Goal: Navigation & Orientation: Go to known website

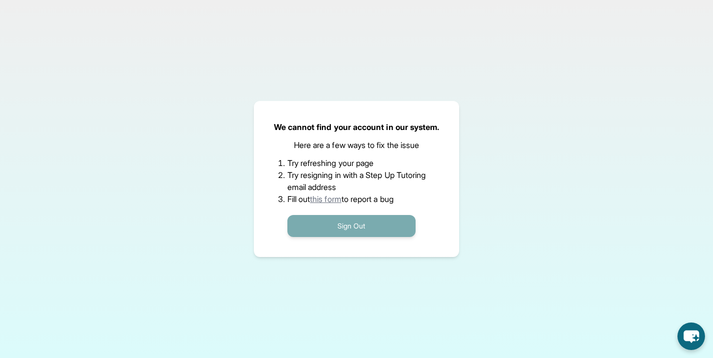
click at [369, 227] on button "Sign Out" at bounding box center [351, 226] width 128 height 22
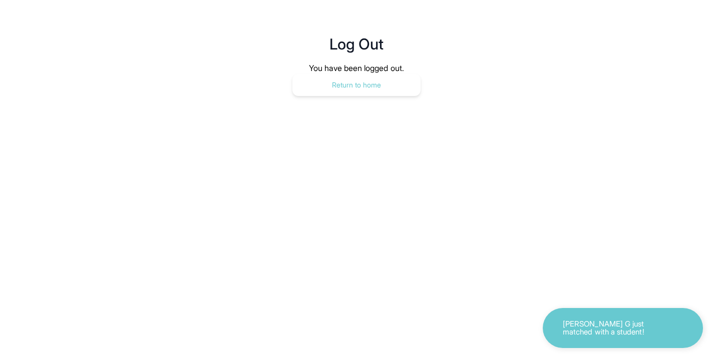
click at [388, 90] on button "Return to home" at bounding box center [356, 85] width 128 height 22
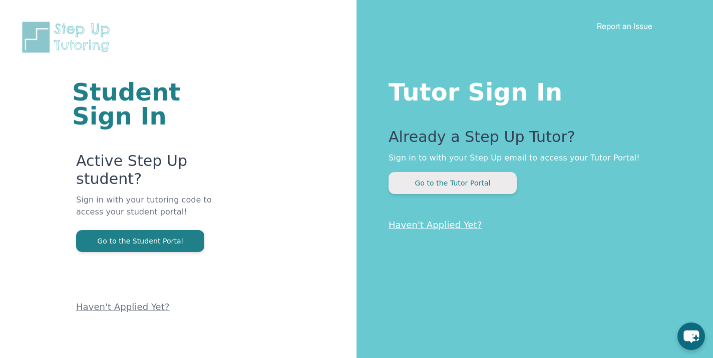
click at [399, 185] on button "Go to the Tutor Portal" at bounding box center [452, 183] width 128 height 22
